Goal: Task Accomplishment & Management: Manage account settings

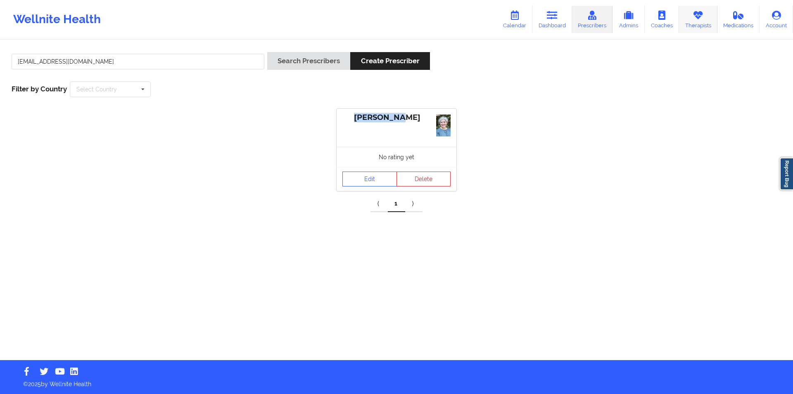
click at [693, 24] on link "Therapists" at bounding box center [698, 19] width 38 height 27
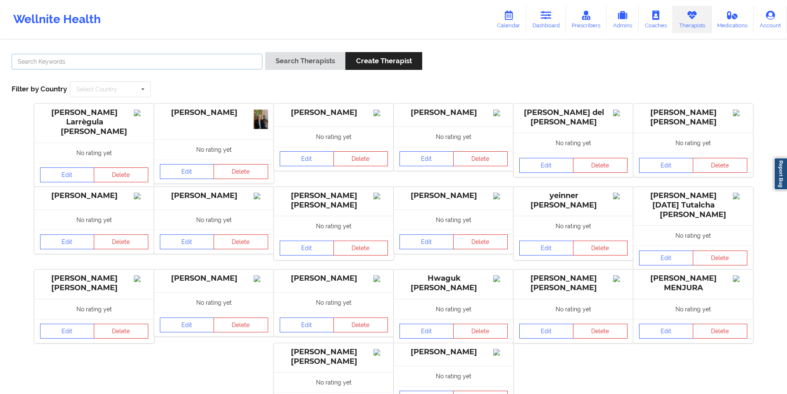
click at [139, 64] on input "text" at bounding box center [137, 62] width 251 height 16
click at [312, 62] on button "Search Therapists" at bounding box center [305, 61] width 80 height 18
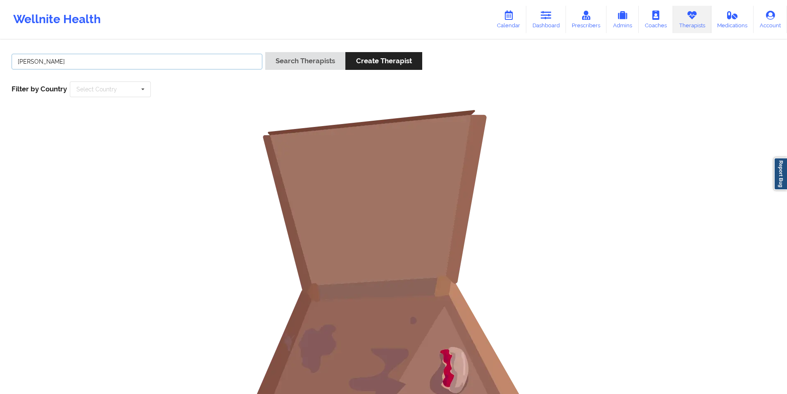
click at [30, 60] on input "[PERSON_NAME]" at bounding box center [137, 62] width 251 height 16
type input "[PERSON_NAME]"
click at [289, 60] on button "Search Therapists" at bounding box center [305, 61] width 80 height 18
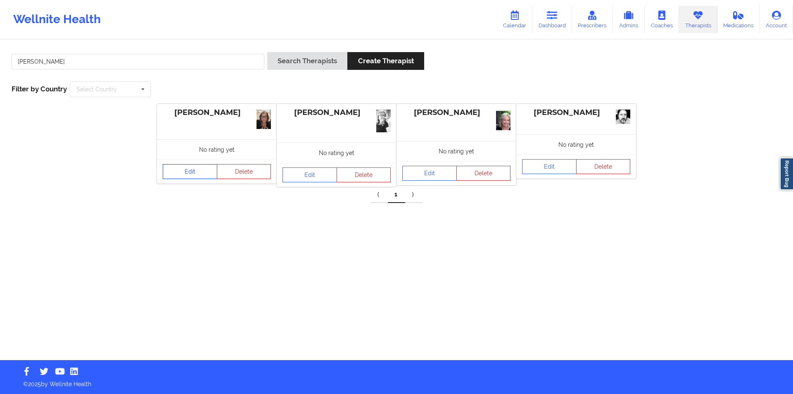
click at [188, 170] on link "Edit" at bounding box center [190, 171] width 55 height 15
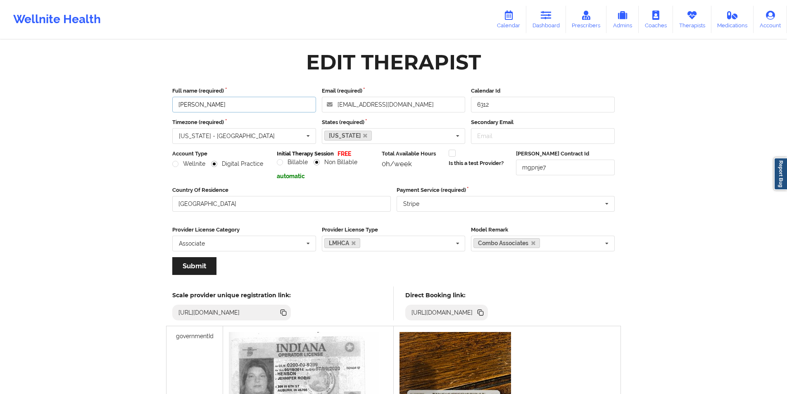
click at [200, 106] on input "[PERSON_NAME]" at bounding box center [244, 105] width 144 height 16
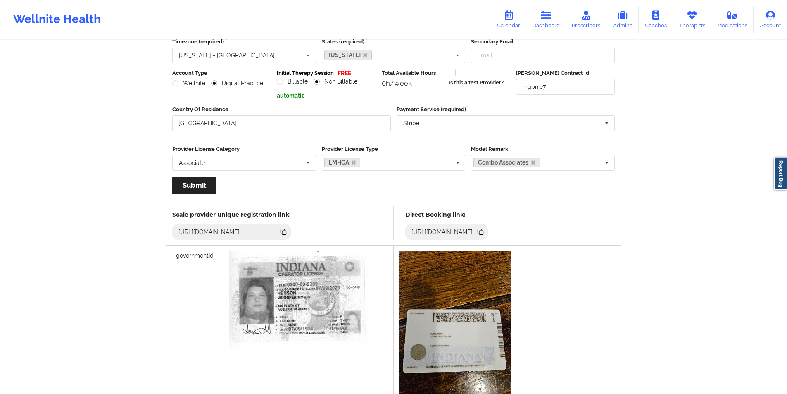
scroll to position [78, 0]
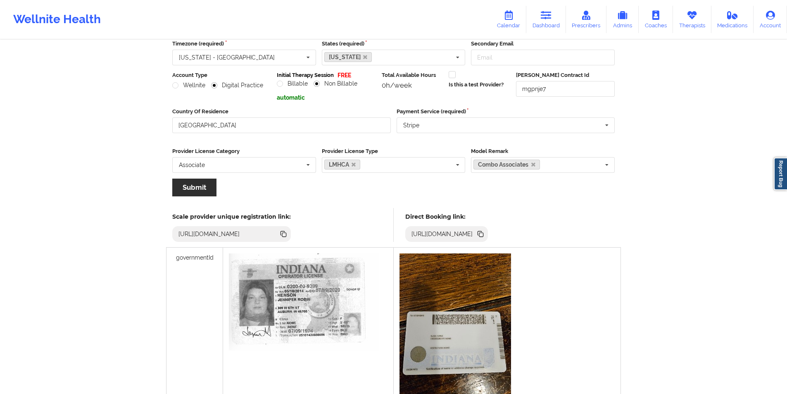
type input "[PERSON_NAME]"
click at [194, 190] on button "Submit" at bounding box center [194, 187] width 44 height 18
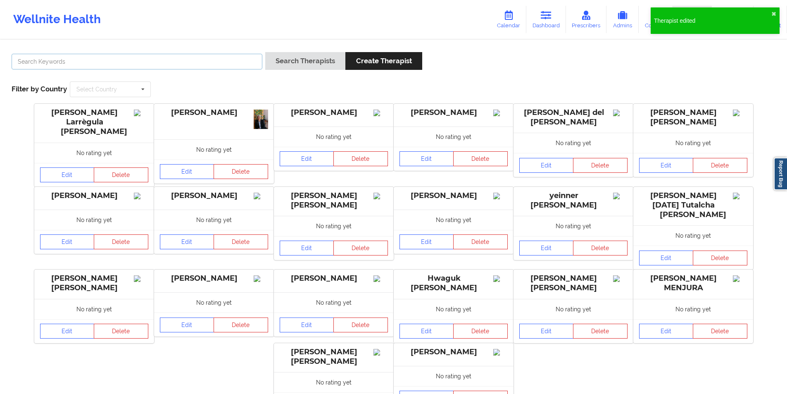
click at [203, 64] on input "text" at bounding box center [137, 62] width 251 height 16
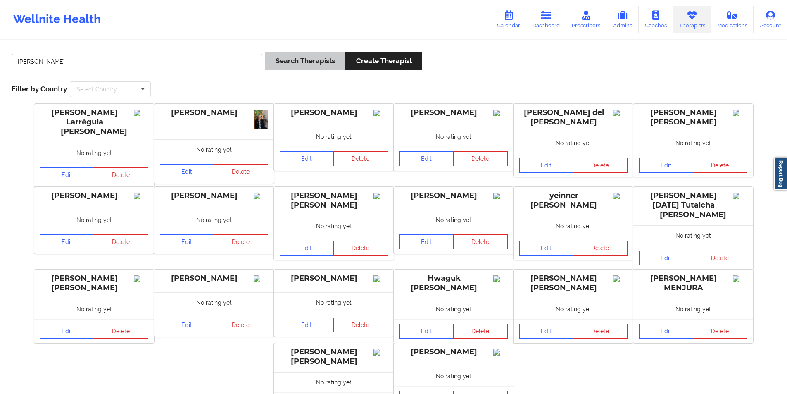
type input "[PERSON_NAME]"
click at [323, 59] on button "Search Therapists" at bounding box center [305, 61] width 80 height 18
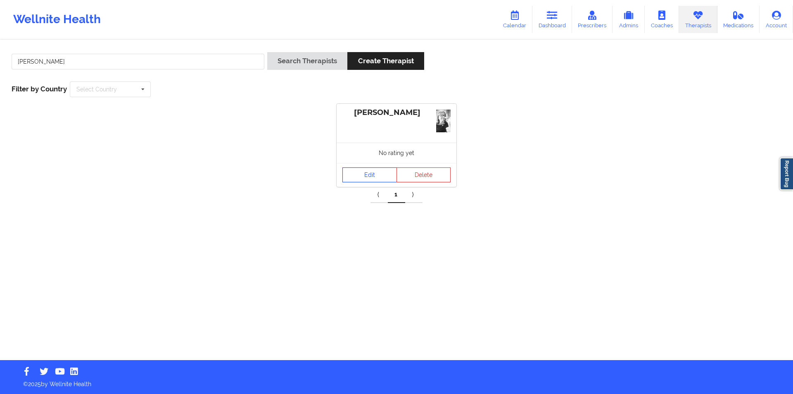
click at [373, 175] on link "Edit" at bounding box center [369, 174] width 55 height 15
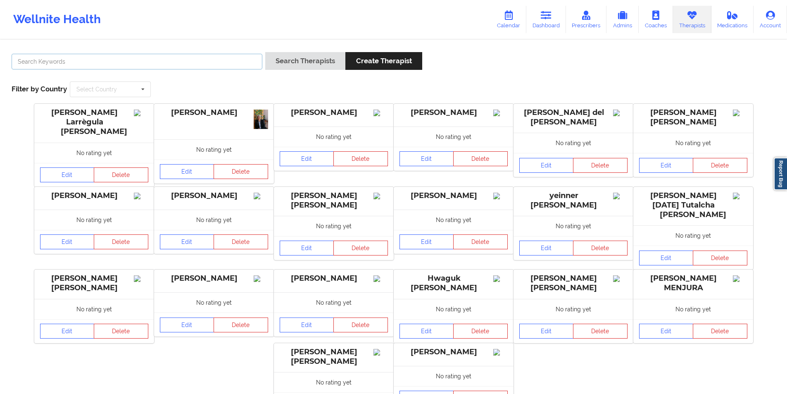
click at [155, 59] on input "text" at bounding box center [137, 62] width 251 height 16
click at [316, 61] on button "Search Therapists" at bounding box center [305, 61] width 80 height 18
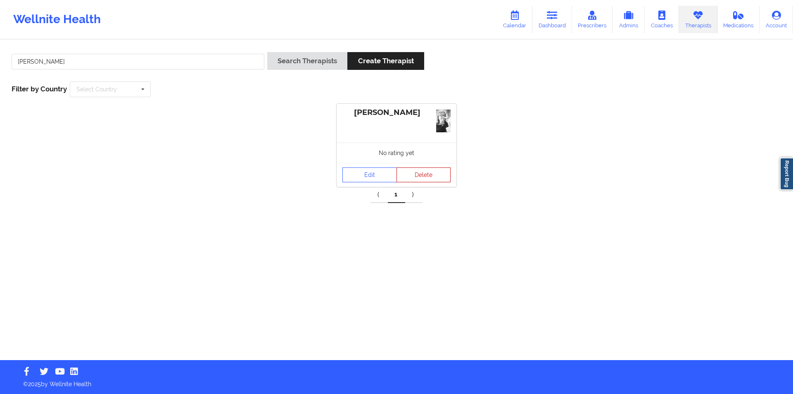
click at [429, 175] on button "Delete" at bounding box center [424, 174] width 55 height 15
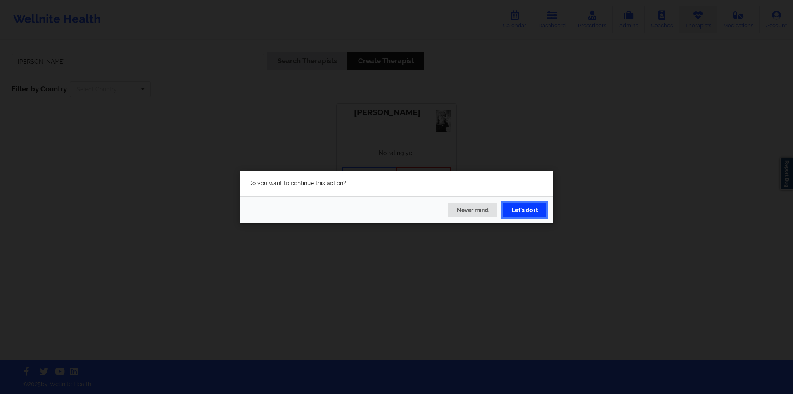
click at [527, 214] on button "Let's do it" at bounding box center [524, 209] width 43 height 15
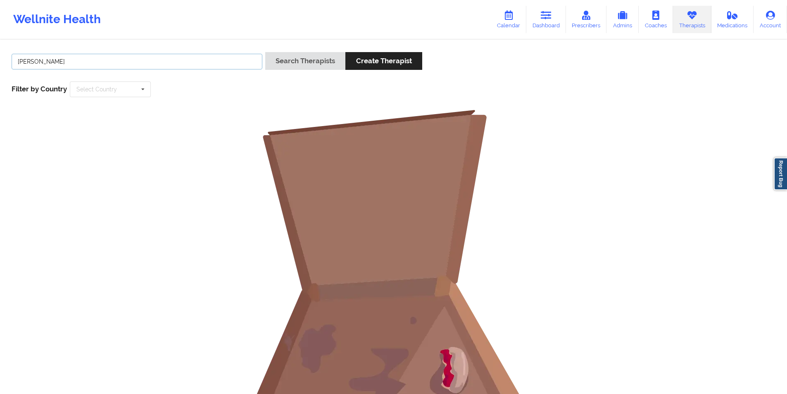
click at [107, 61] on input "[PERSON_NAME]" at bounding box center [137, 62] width 251 height 16
type input "zapatha"
click at [314, 61] on button "Search Therapists" at bounding box center [305, 61] width 80 height 18
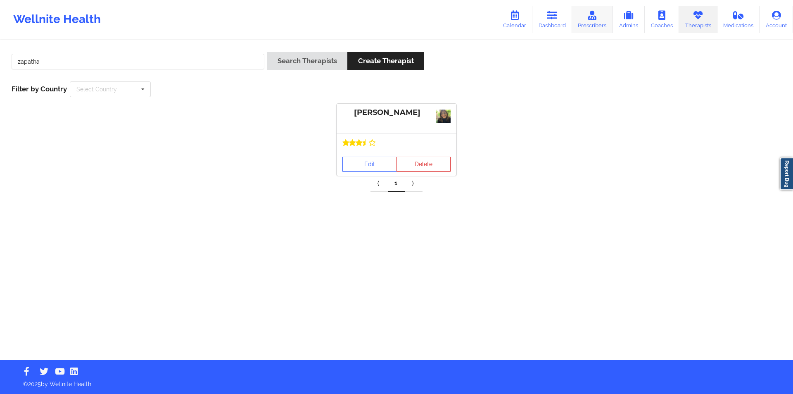
click at [595, 18] on icon at bounding box center [592, 15] width 11 height 9
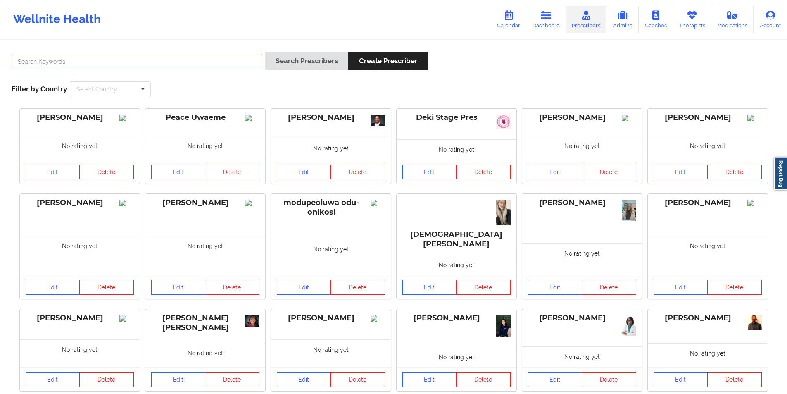
click at [185, 64] on input "text" at bounding box center [137, 62] width 251 height 16
type input "[PERSON_NAME]"
click at [320, 61] on button "Search Prescribers" at bounding box center [306, 61] width 83 height 18
